Goal: Information Seeking & Learning: Obtain resource

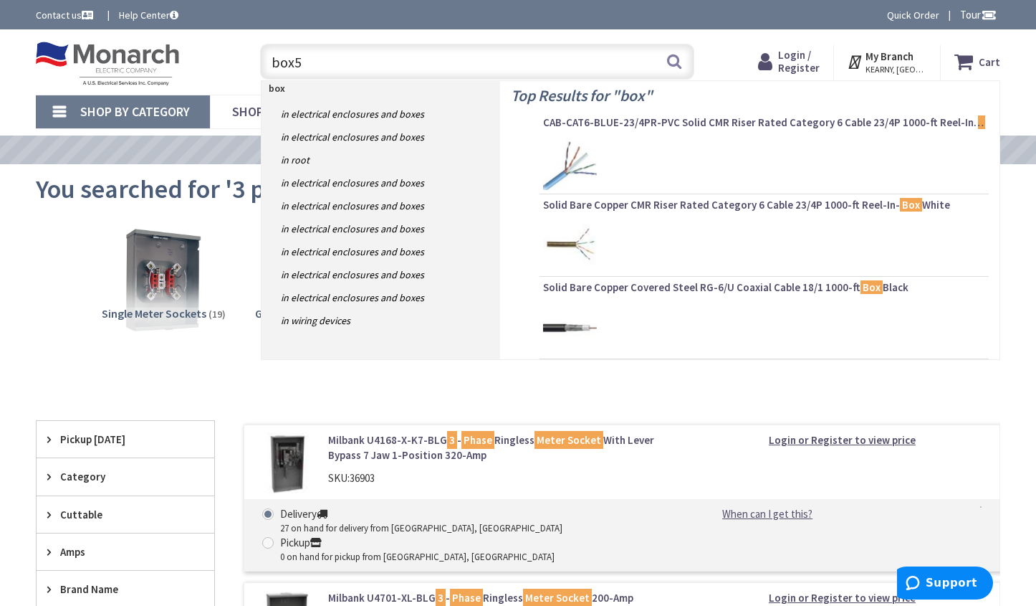
type input "box52"
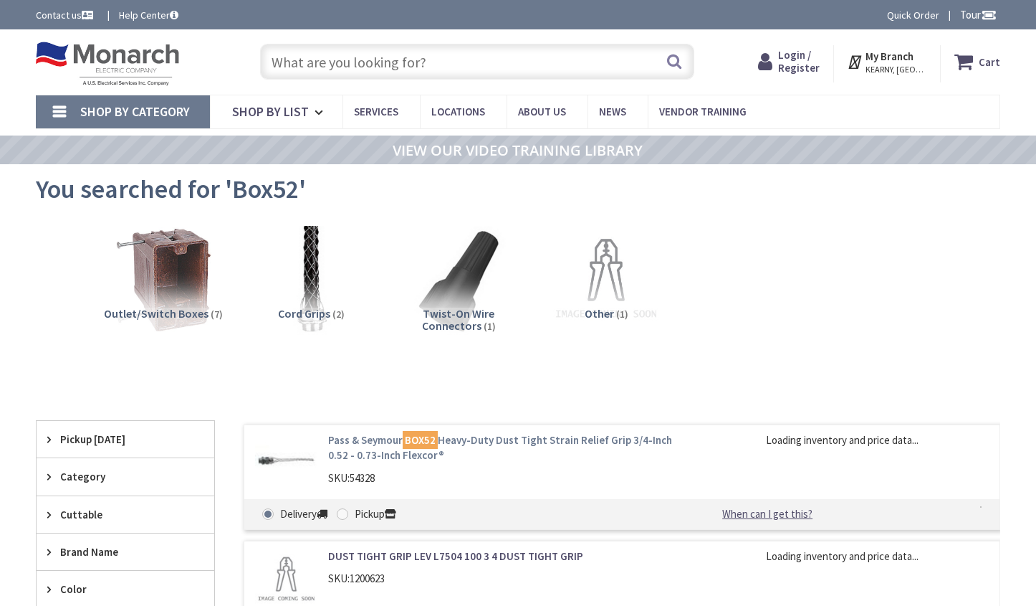
type input "Marquis de Lafayette Memorial, 9th St, Brooklyn, NY 11215, USA"
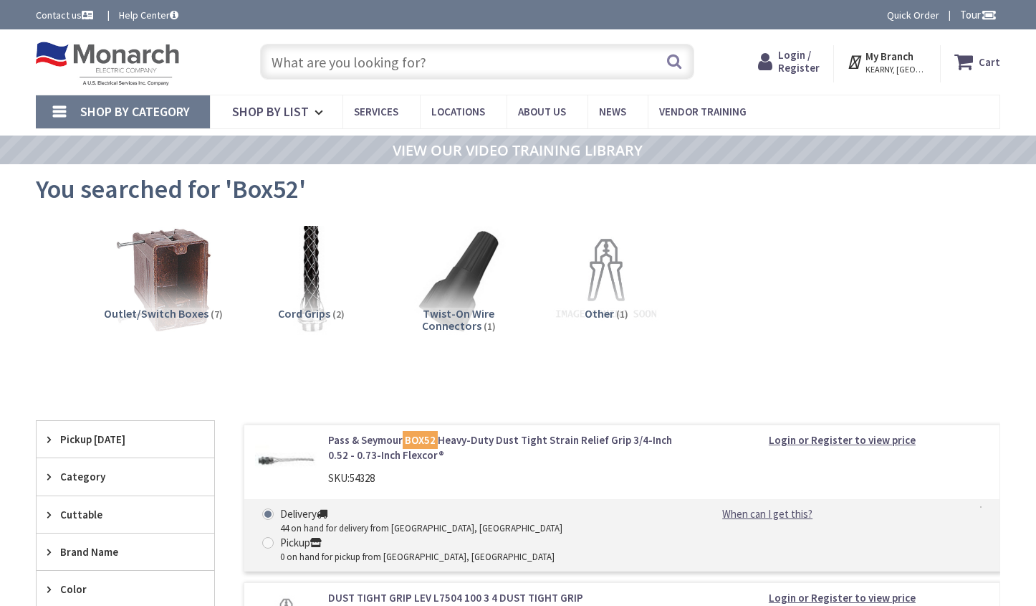
click at [472, 440] on link "Pass & Seymour BOX52 Heavy-Duty Dust Tight Strain Relief Grip 3/4-Inch 0.52 - 0…" at bounding box center [500, 447] width 345 height 31
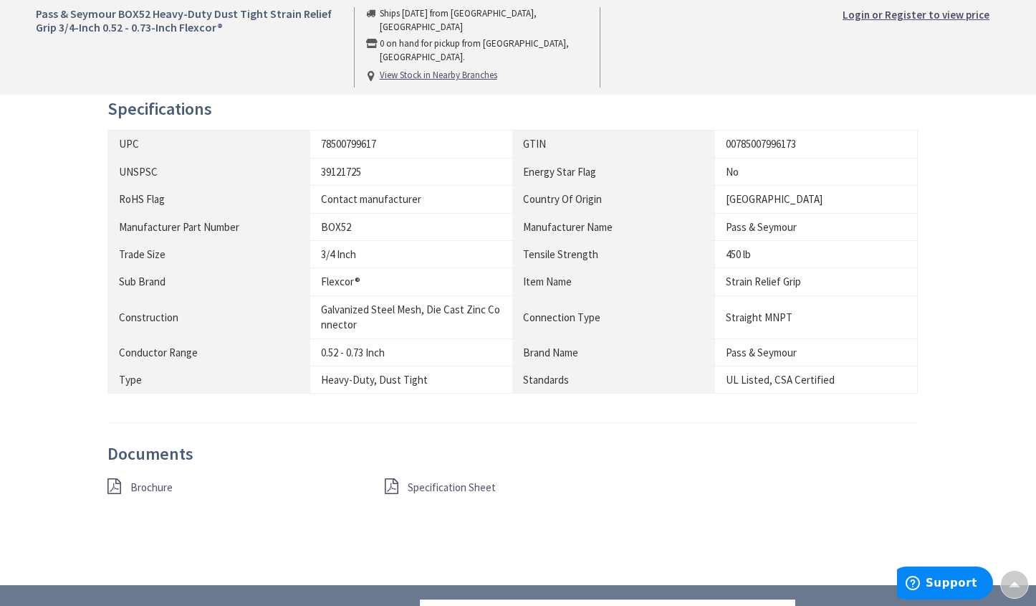
scroll to position [788, 0]
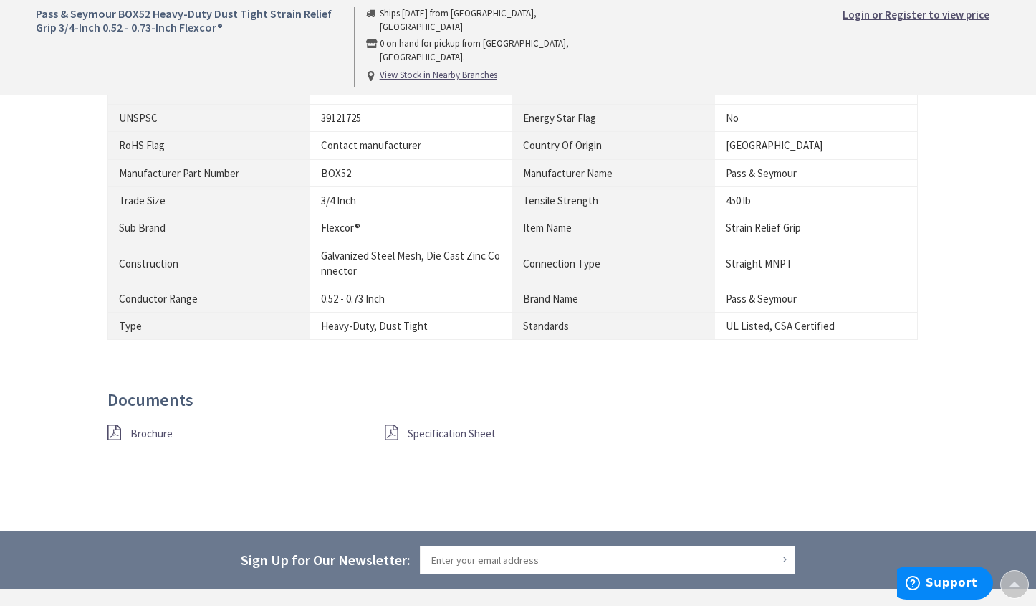
click at [158, 434] on span "Brochure" at bounding box center [151, 433] width 42 height 14
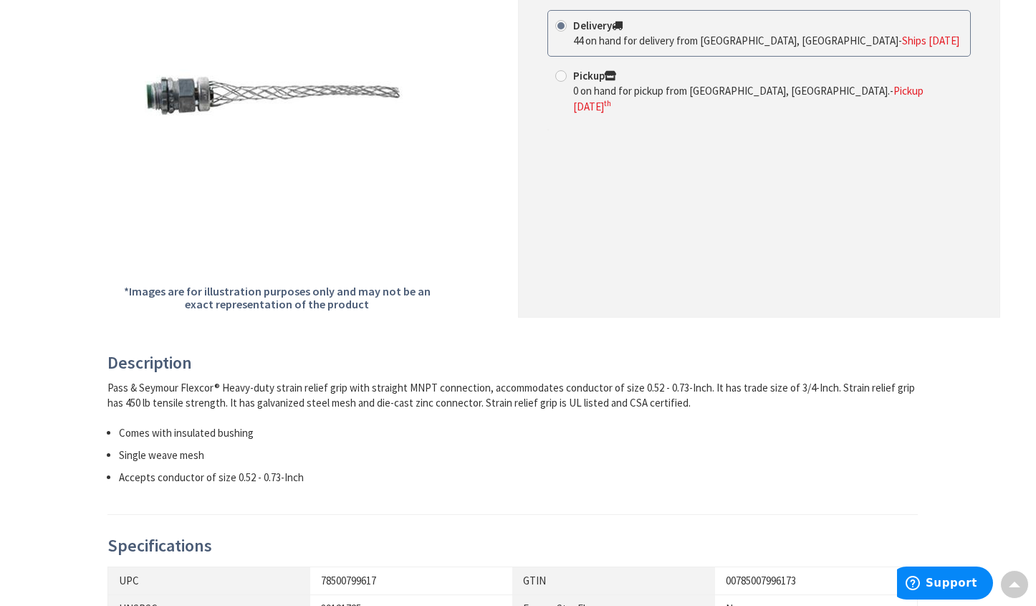
scroll to position [0, 0]
